Goal: Information Seeking & Learning: Learn about a topic

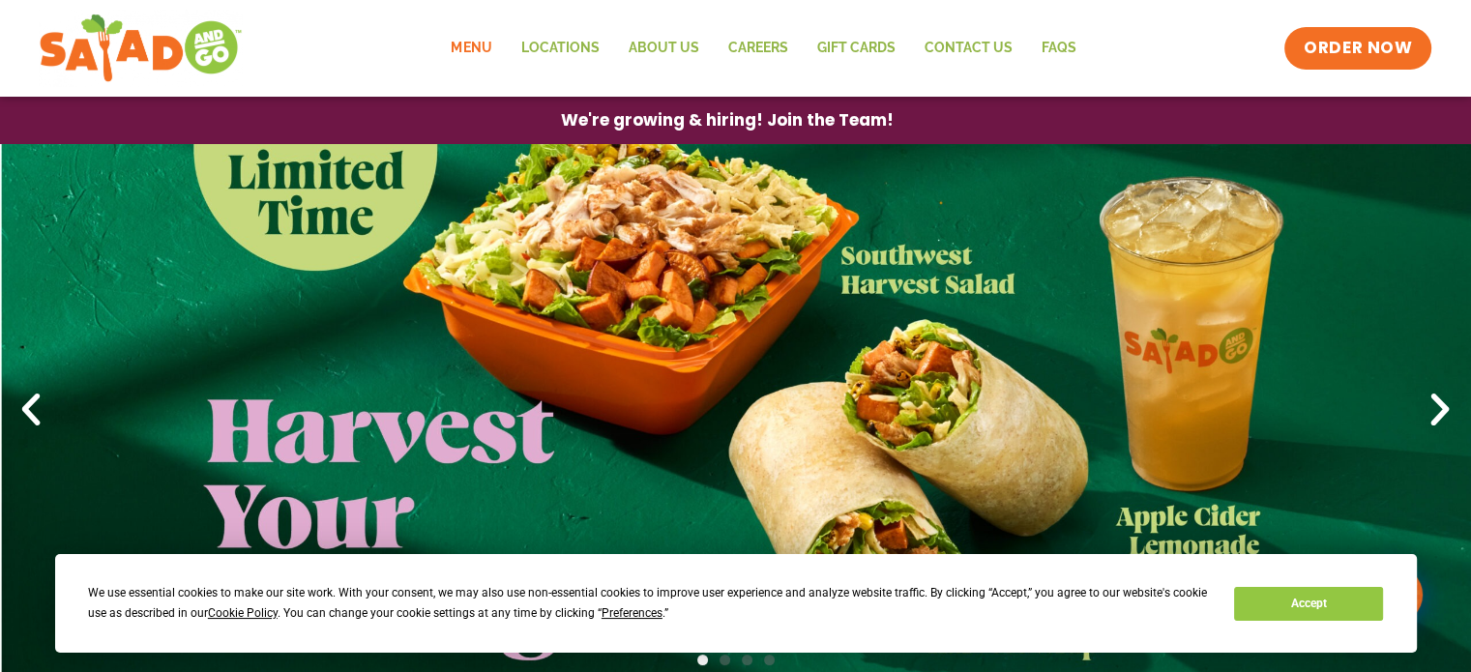
click at [471, 47] on link "Menu" at bounding box center [471, 48] width 70 height 45
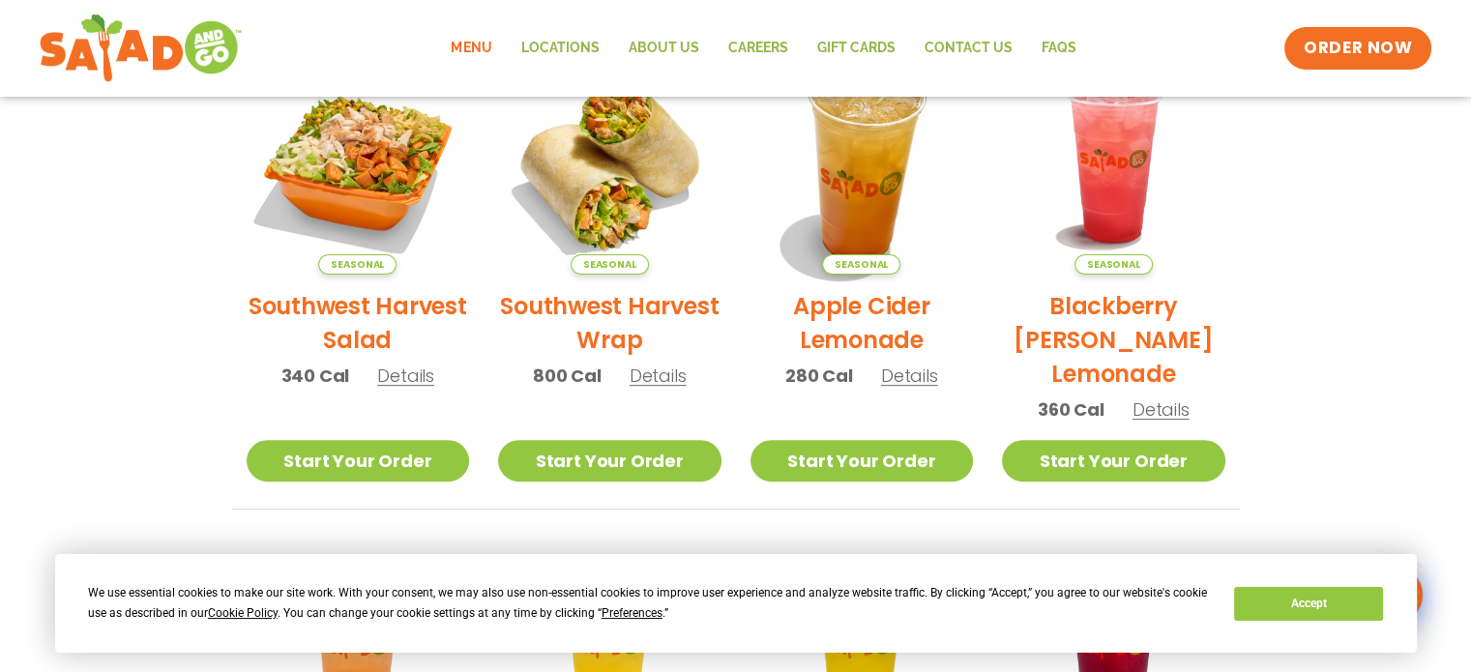
scroll to position [580, 0]
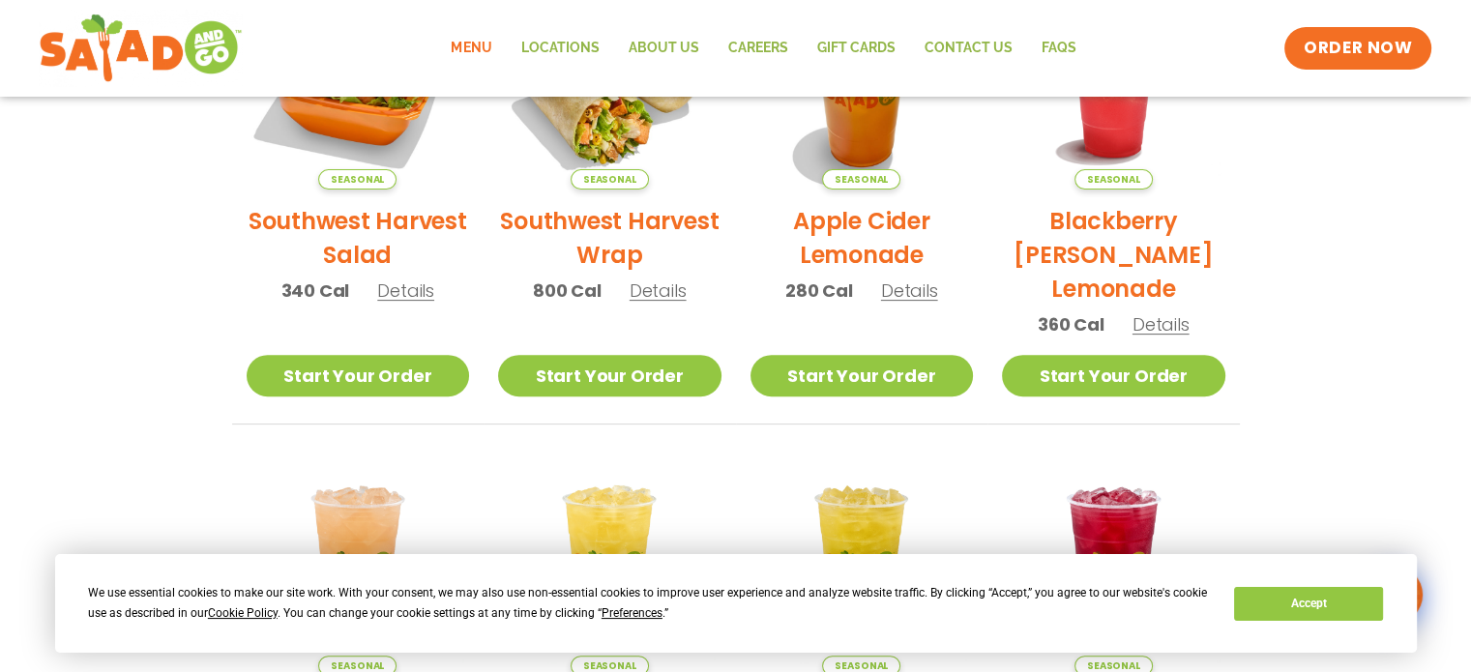
click at [1335, 587] on div "Accept" at bounding box center [1308, 604] width 149 height 34
click at [1332, 594] on button "Accept" at bounding box center [1308, 604] width 149 height 34
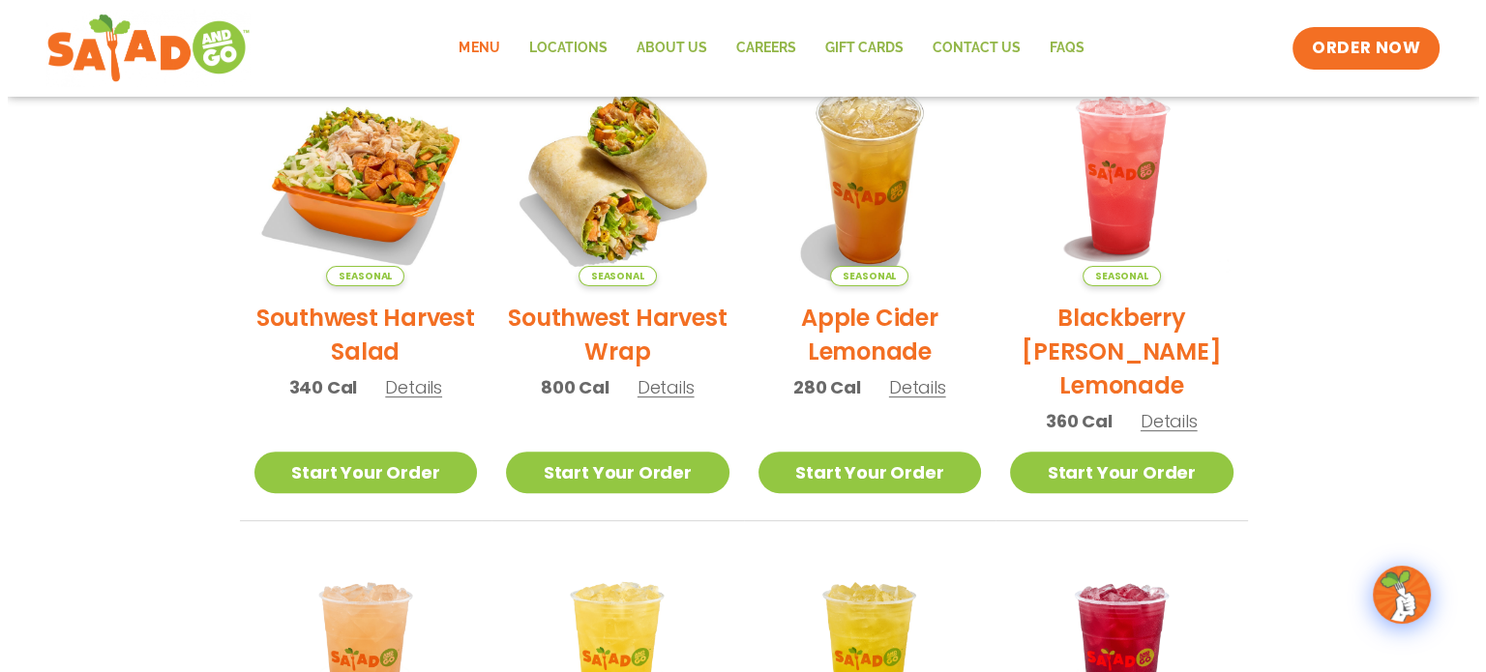
scroll to position [290, 0]
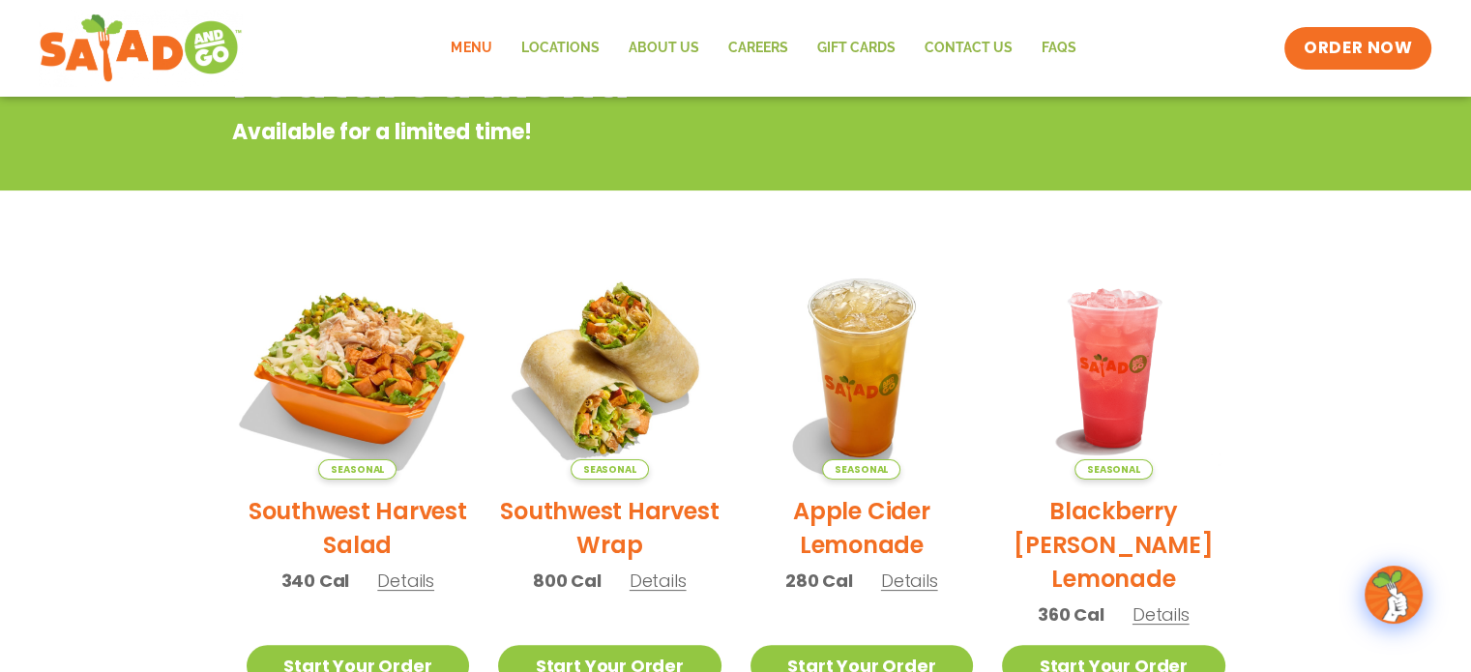
click at [349, 359] on img at bounding box center [357, 368] width 262 height 262
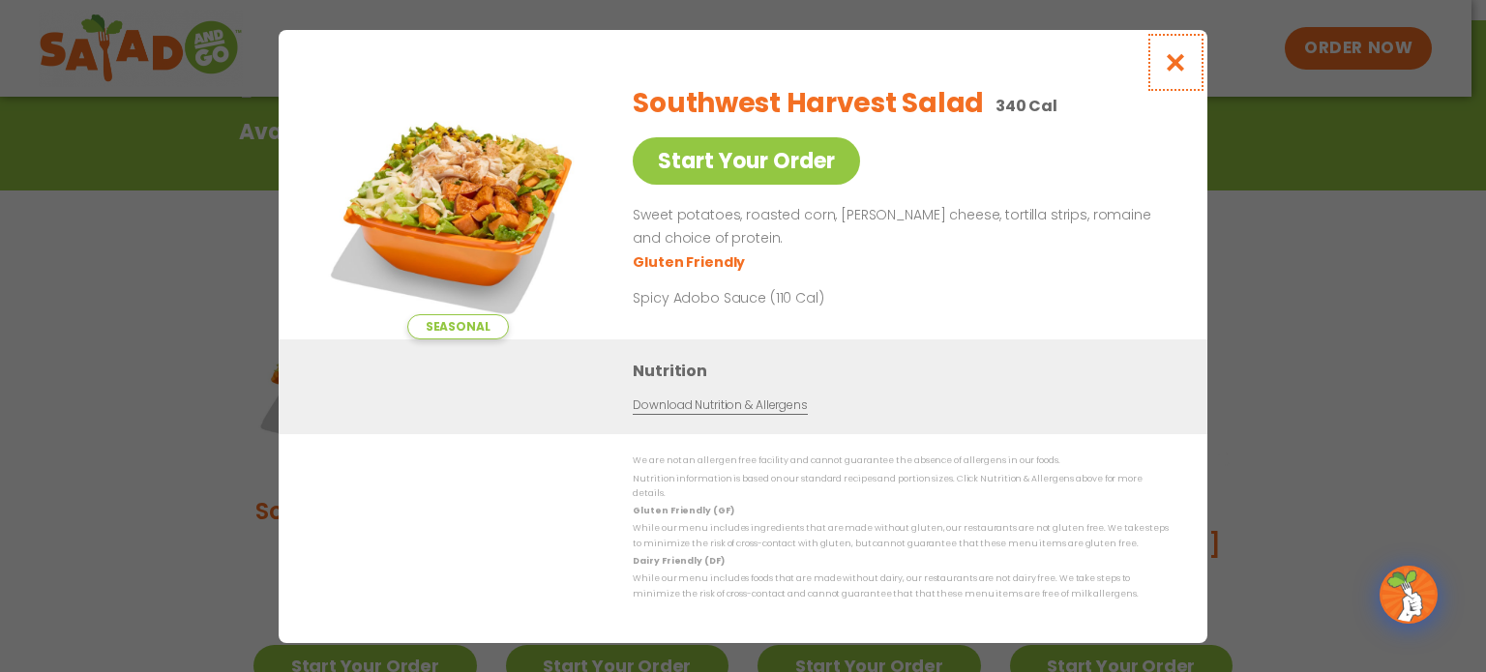
click at [1171, 64] on icon "Close modal" at bounding box center [1176, 62] width 24 height 20
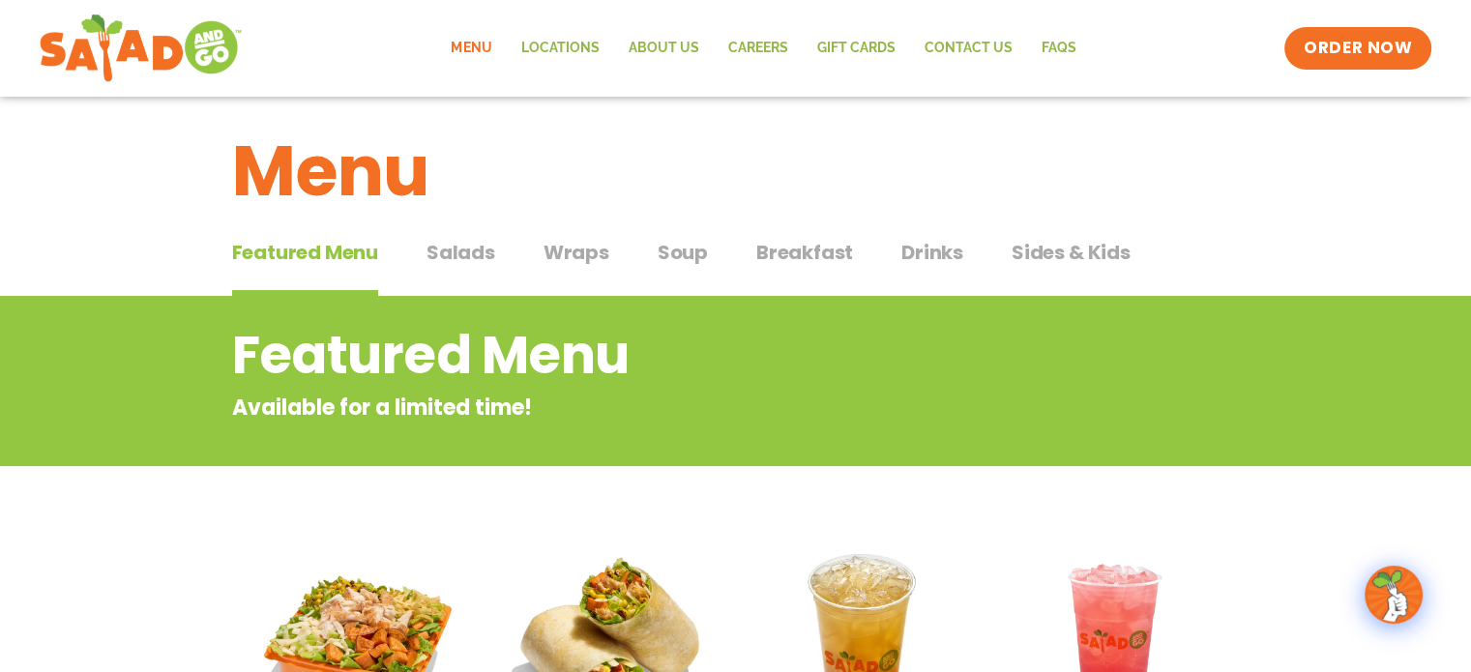
scroll to position [0, 0]
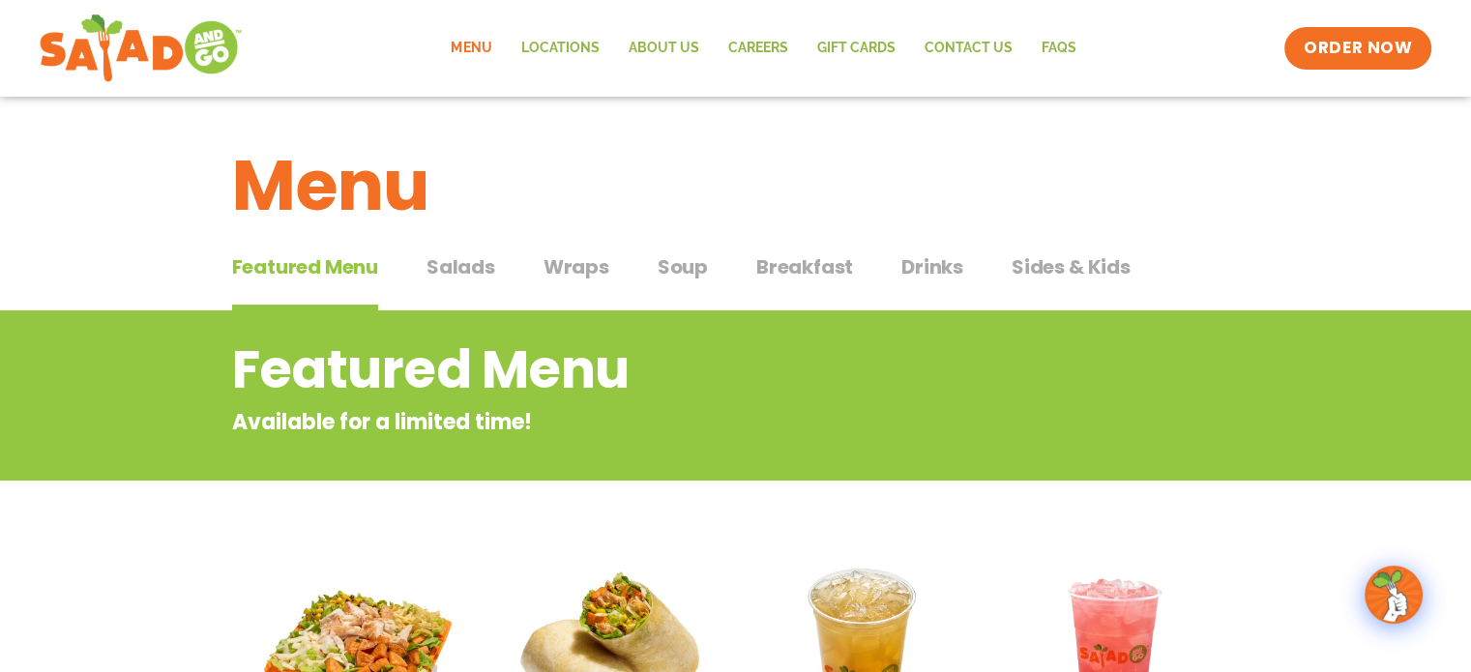
click at [468, 253] on span "Salads" at bounding box center [461, 267] width 69 height 29
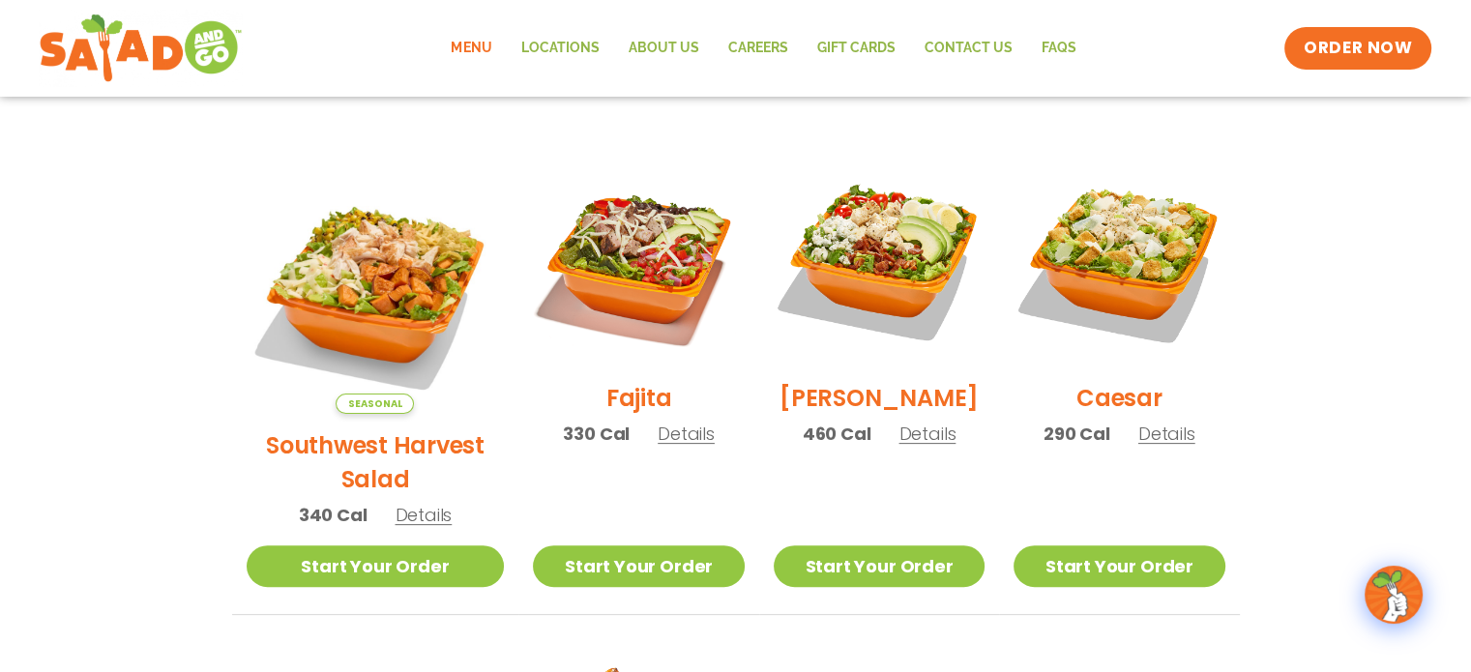
scroll to position [484, 0]
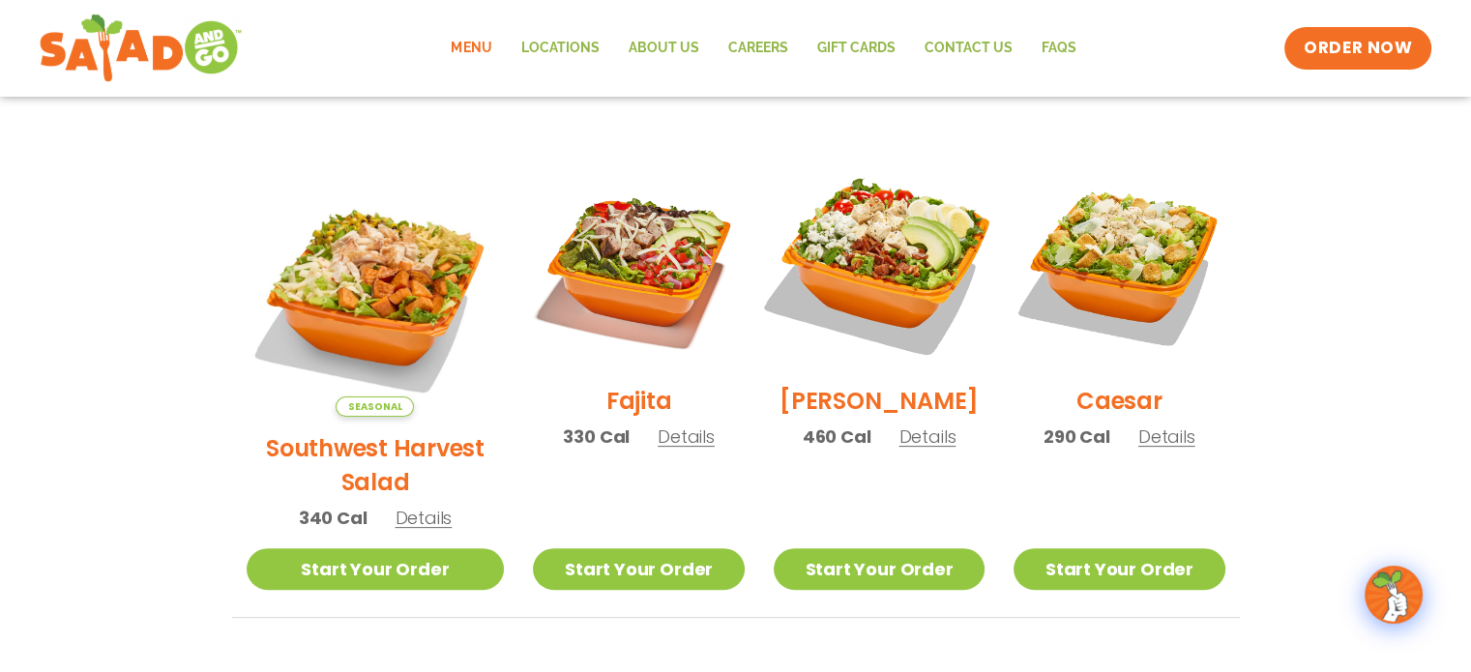
click at [858, 254] on img at bounding box center [880, 264] width 248 height 248
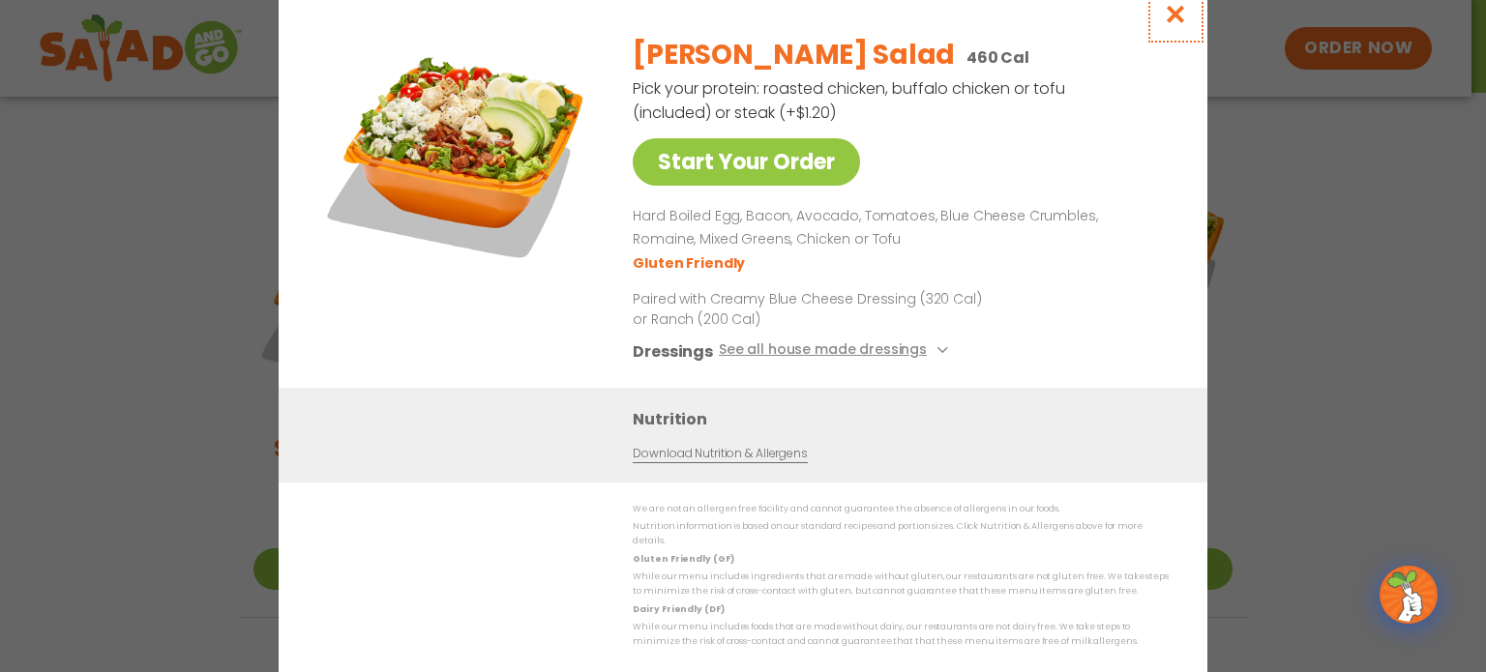
click at [1172, 11] on icon "Close modal" at bounding box center [1176, 14] width 24 height 20
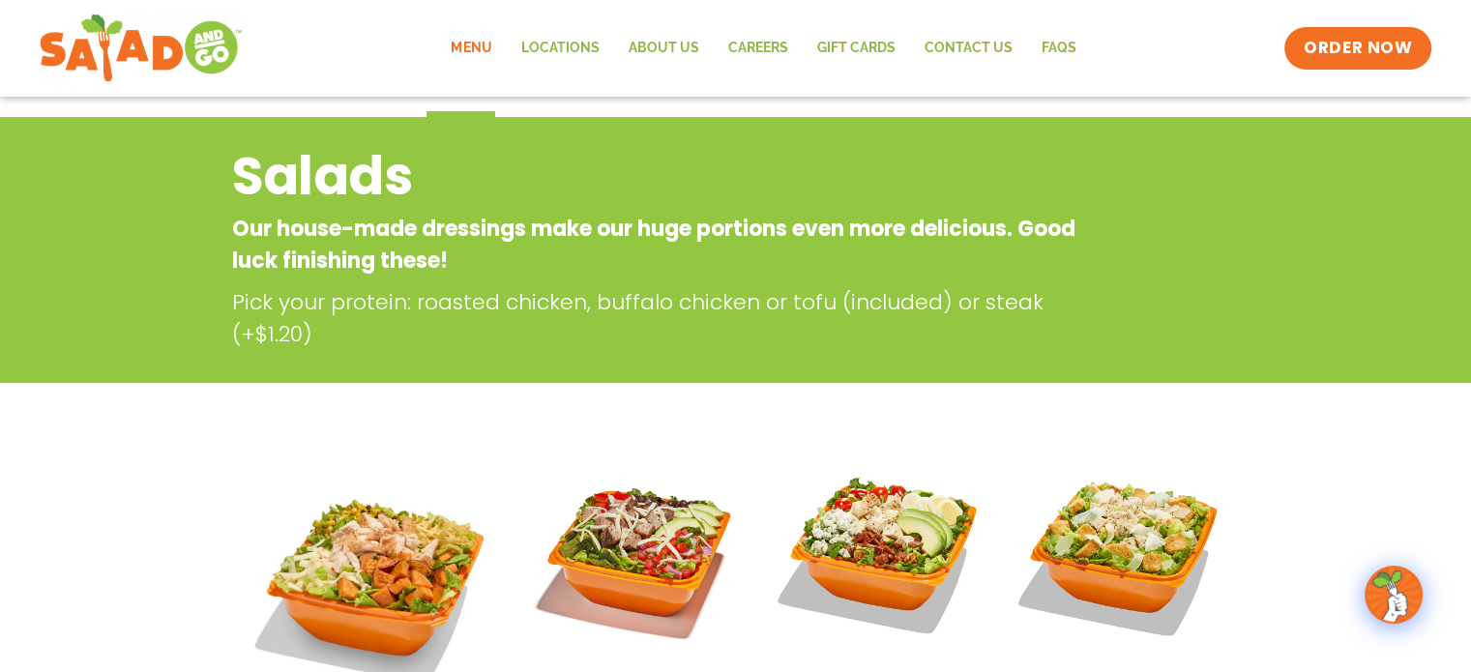
scroll to position [0, 0]
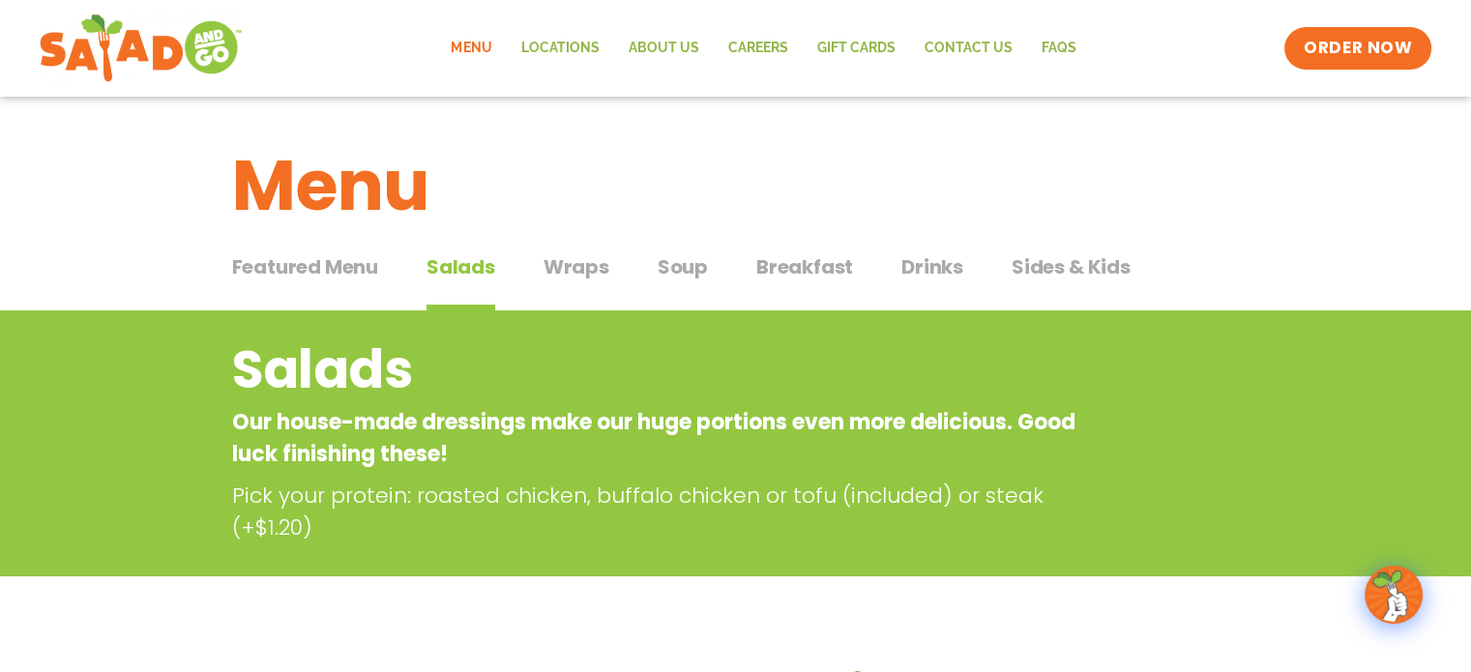
click at [603, 259] on span "Wraps" at bounding box center [577, 267] width 66 height 29
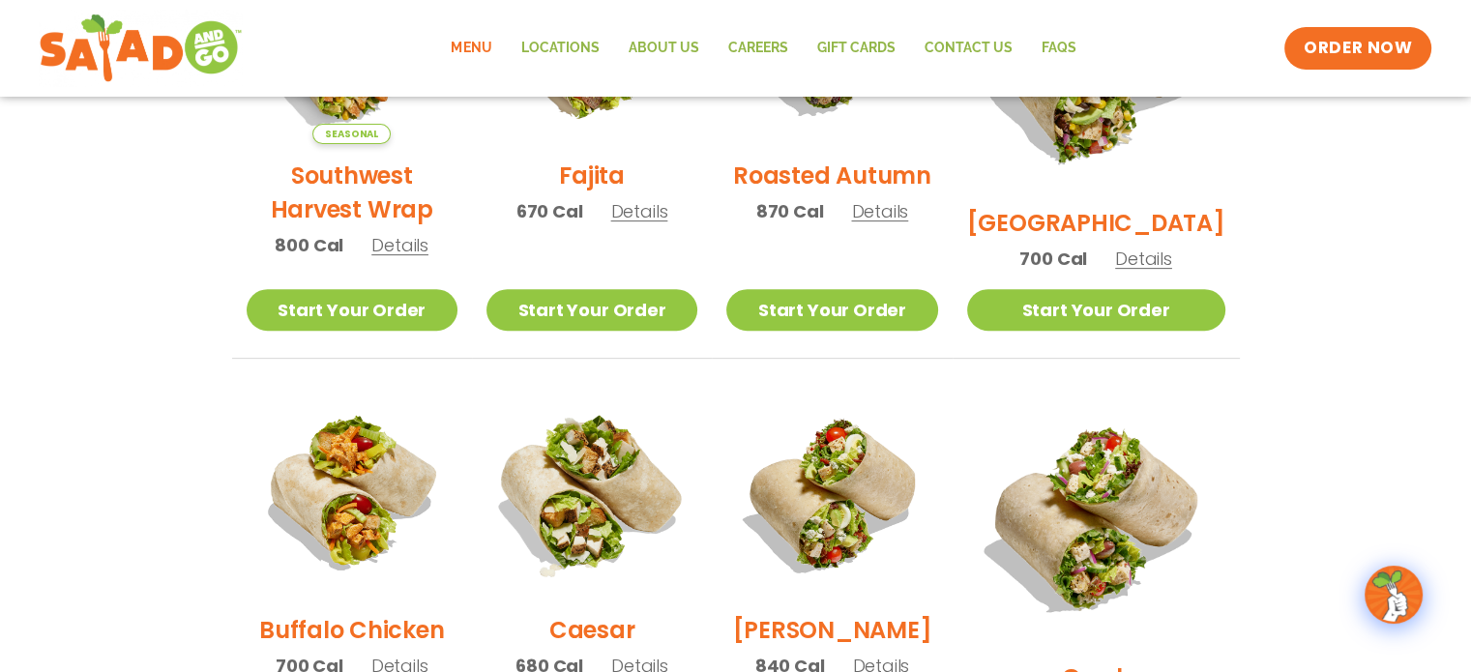
scroll to position [97, 0]
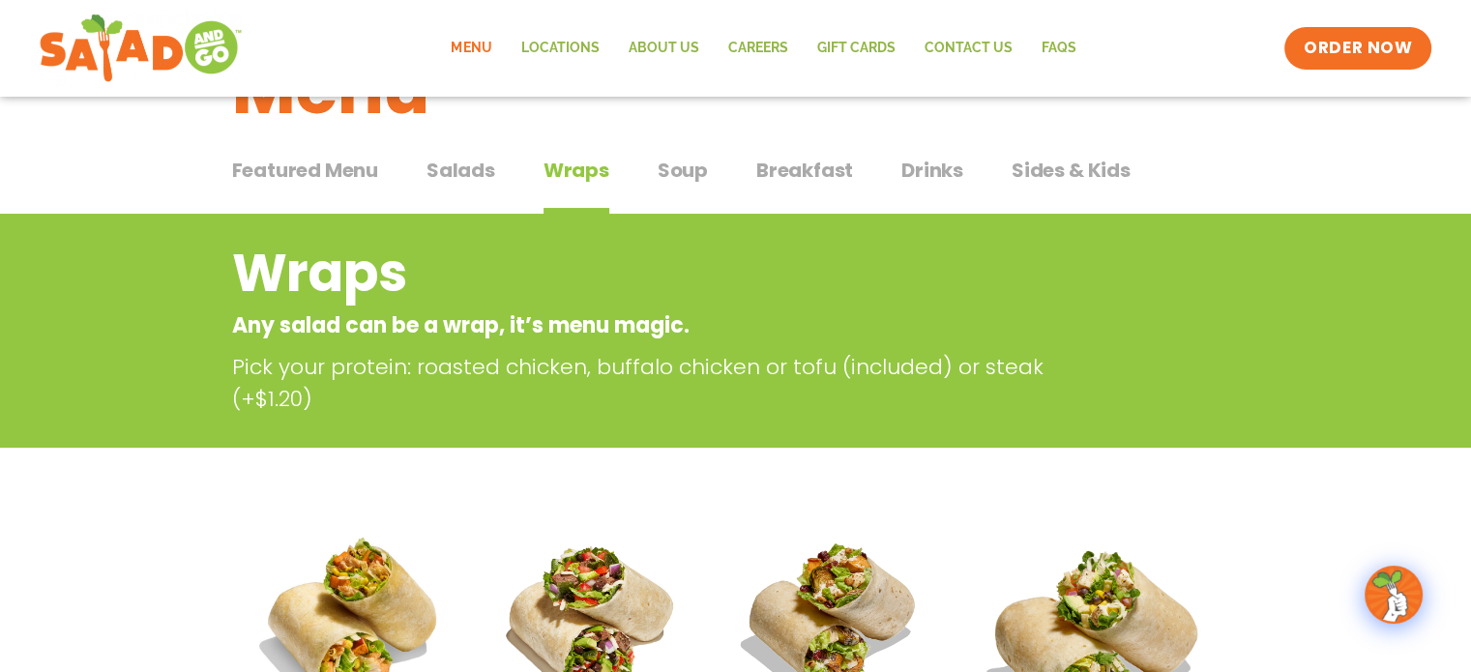
click at [660, 172] on span "Soup" at bounding box center [683, 170] width 50 height 29
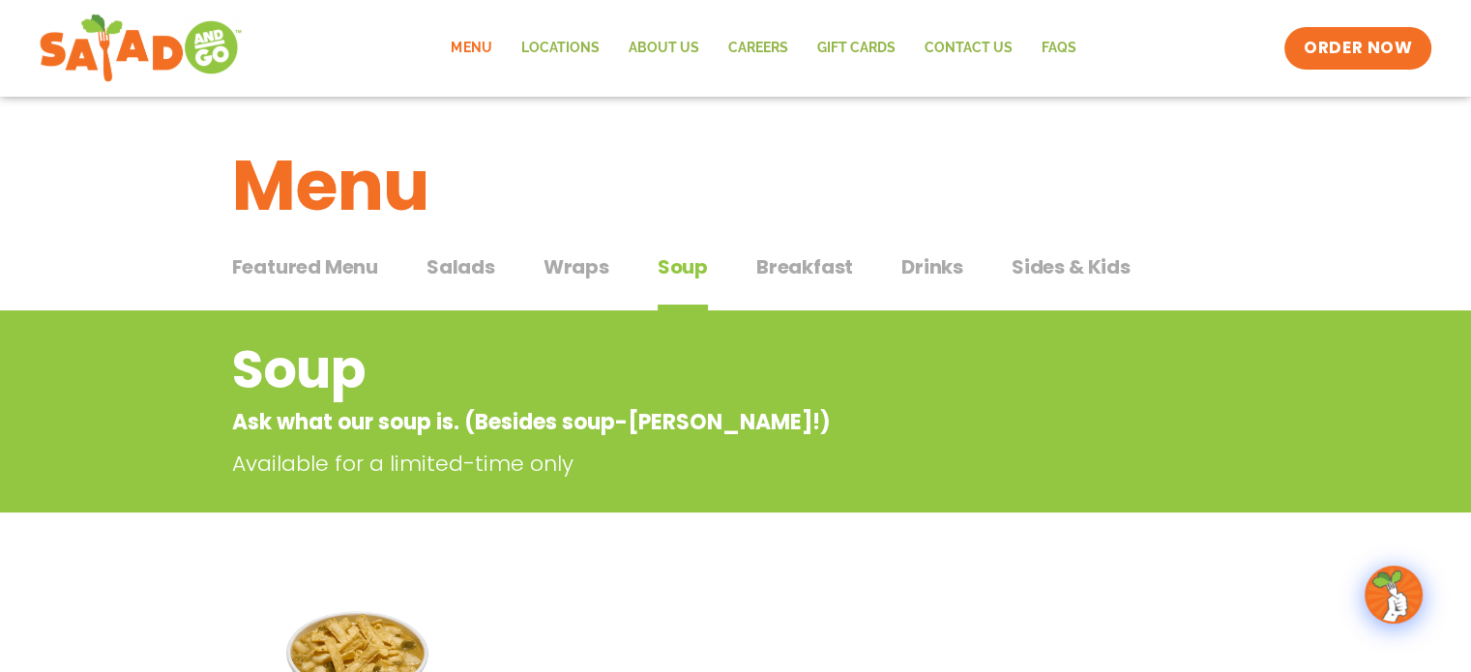
click at [944, 282] on button "Drinks Drinks" at bounding box center [933, 282] width 62 height 59
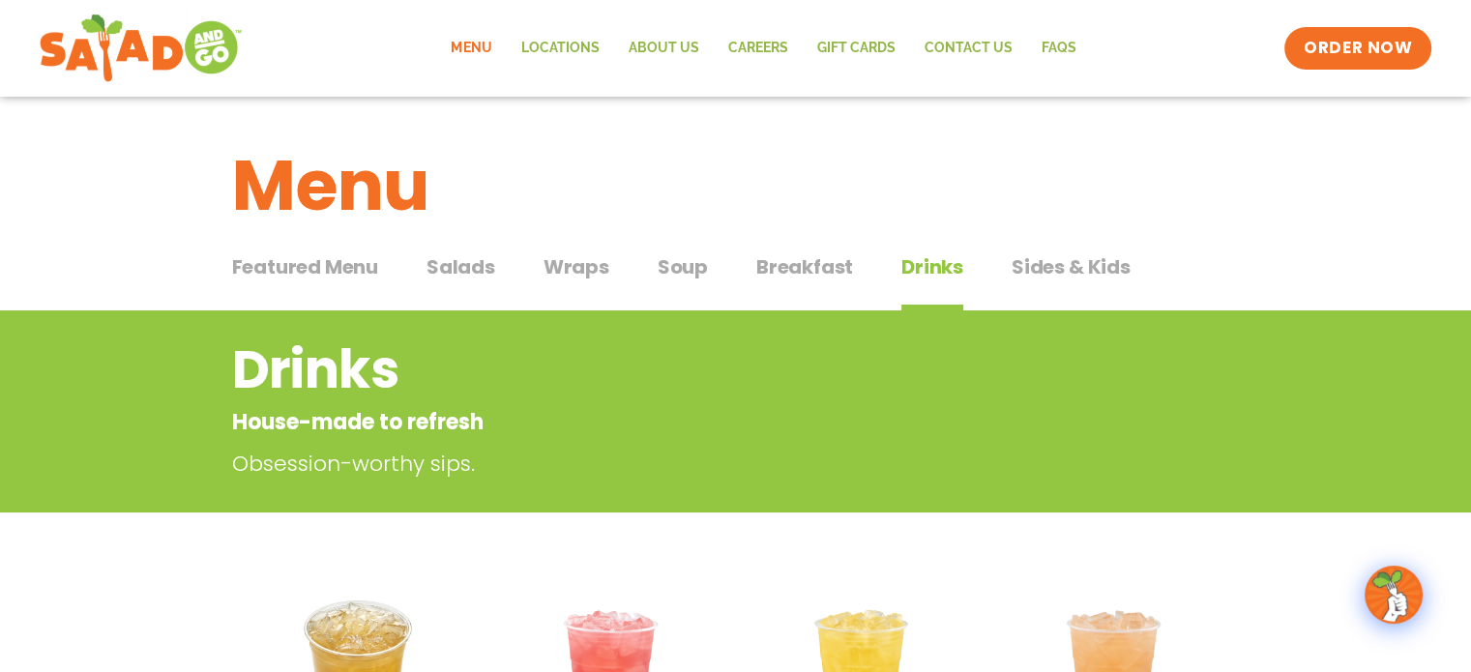
click at [851, 270] on div "Featured Menu Featured Menu Salads Salads Wraps Wraps Soup Soup Breakfast Break…" at bounding box center [736, 279] width 1008 height 66
click at [472, 253] on span "Salads" at bounding box center [461, 267] width 69 height 29
